Goal: Task Accomplishment & Management: Manage account settings

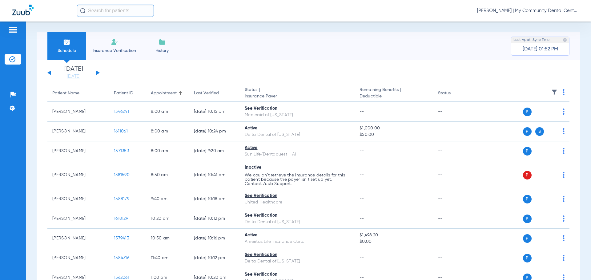
click at [532, 9] on span "[PERSON_NAME] | My Community Dental Centers" at bounding box center [528, 11] width 102 height 6
click at [550, 23] on span "Account Selection" at bounding box center [555, 22] width 34 height 4
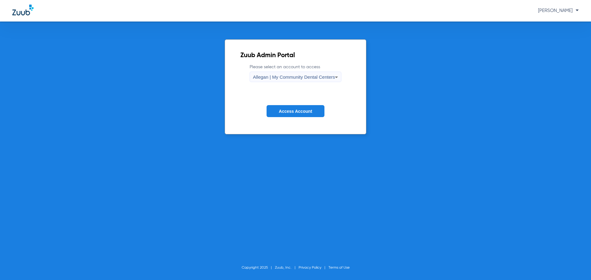
click at [265, 75] on span "Allegan | My Community Dental Centers" at bounding box center [294, 76] width 82 height 5
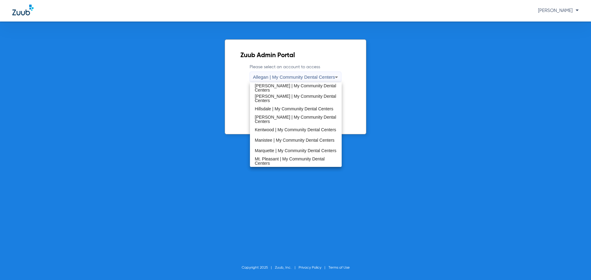
scroll to position [198, 0]
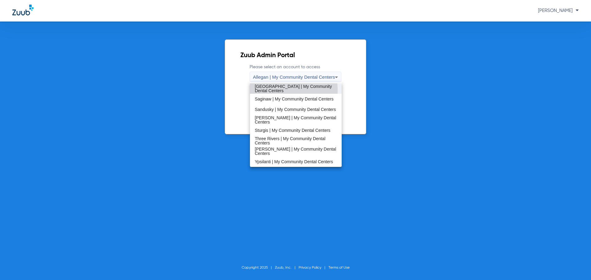
click at [276, 90] on span "[GEOGRAPHIC_DATA] | My Community Dental Centers" at bounding box center [296, 88] width 82 height 9
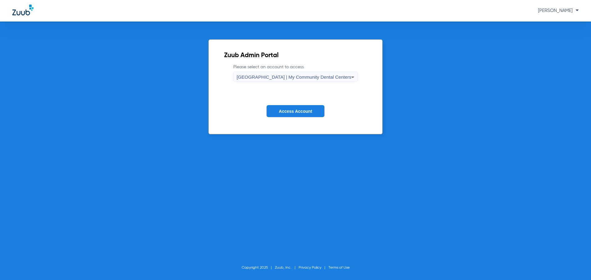
click at [305, 111] on span "Access Account" at bounding box center [295, 111] width 33 height 5
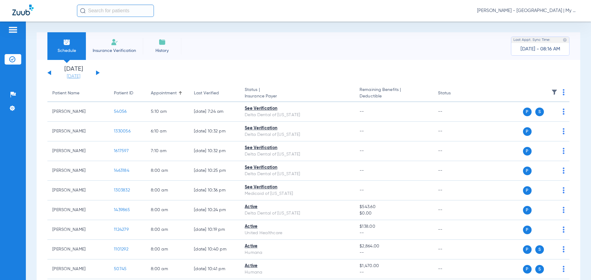
click at [73, 78] on link "[DATE]" at bounding box center [73, 77] width 37 height 6
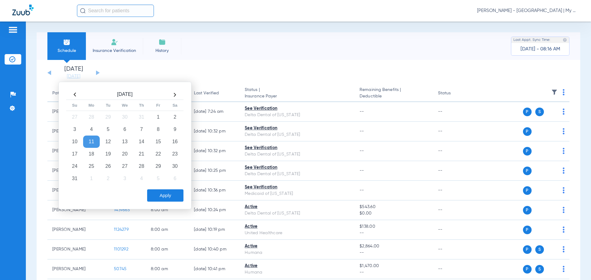
drag, startPoint x: 92, startPoint y: 154, endPoint x: 166, endPoint y: 197, distance: 85.2
click at [95, 155] on td "18" at bounding box center [91, 154] width 17 height 12
click at [170, 195] on button "Apply" at bounding box center [165, 196] width 36 height 12
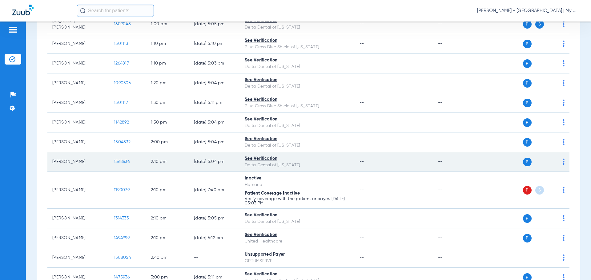
scroll to position [831, 0]
